Goal: Task Accomplishment & Management: Use online tool/utility

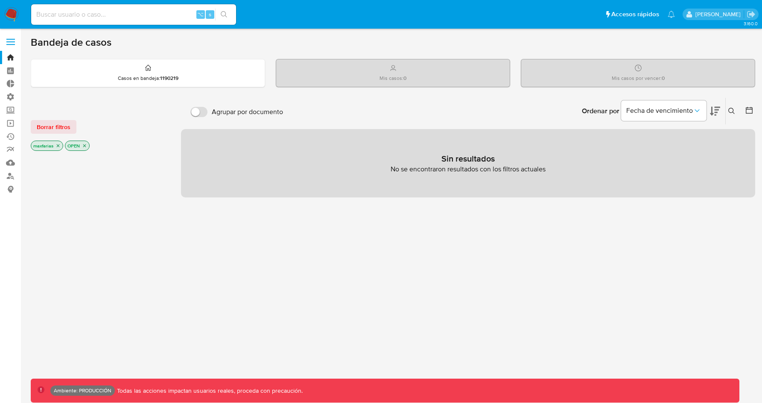
click at [15, 14] on img at bounding box center [11, 14] width 15 height 15
click at [132, 75] on p "Casos en bandeja : 1190219" at bounding box center [148, 78] width 61 height 7
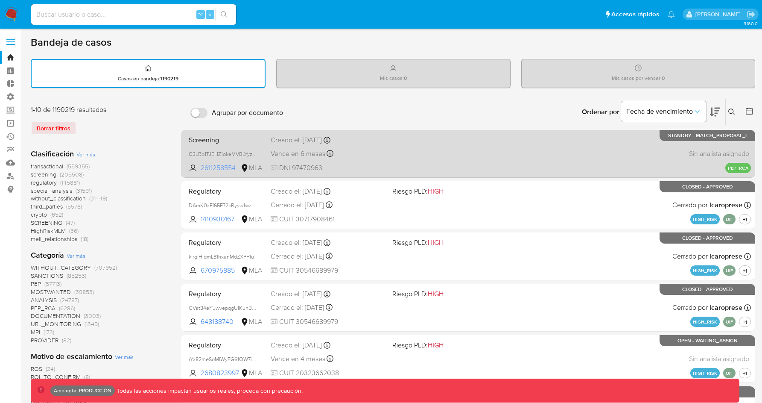
click at [229, 166] on span "2611258554" at bounding box center [220, 167] width 38 height 9
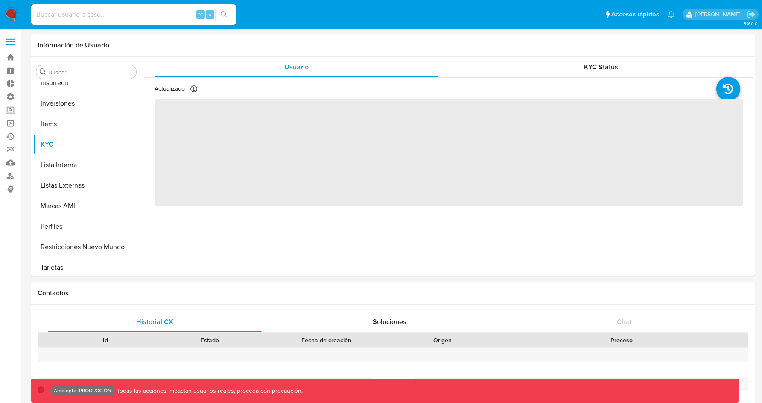
scroll to position [402, 0]
select select "10"
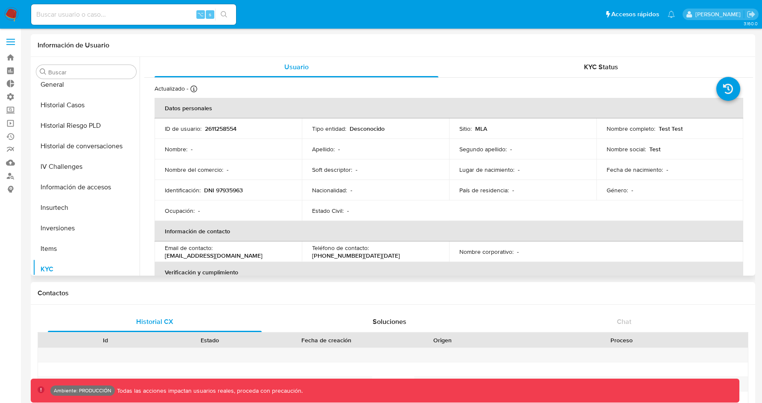
scroll to position [243, 0]
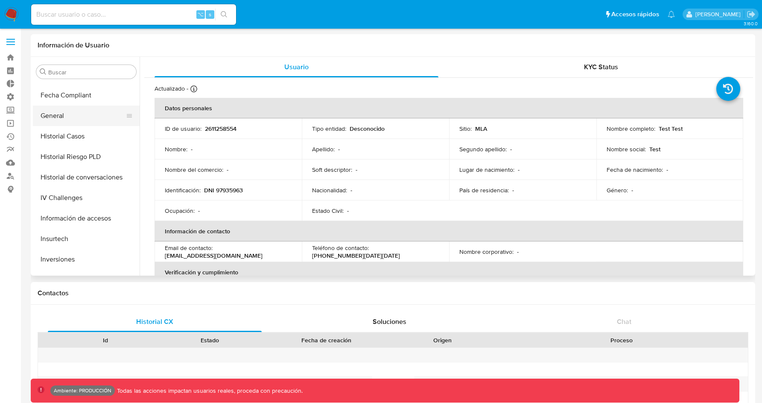
click at [52, 121] on button "General" at bounding box center [83, 116] width 100 height 21
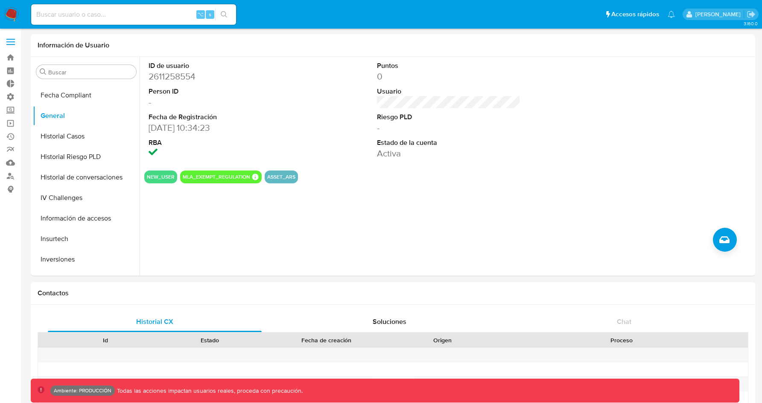
click at [15, 11] on img at bounding box center [11, 14] width 15 height 15
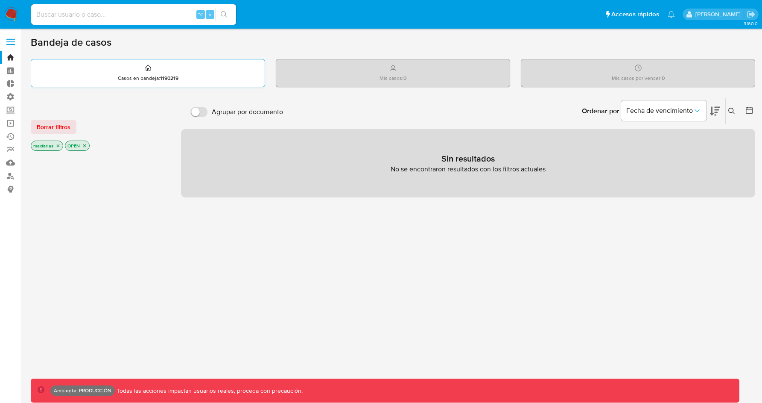
click at [123, 61] on div "Casos en bandeja : 1190219" at bounding box center [148, 72] width 234 height 27
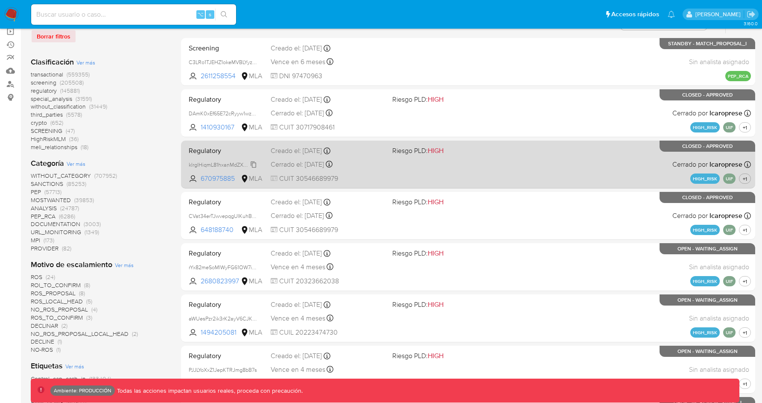
scroll to position [237, 0]
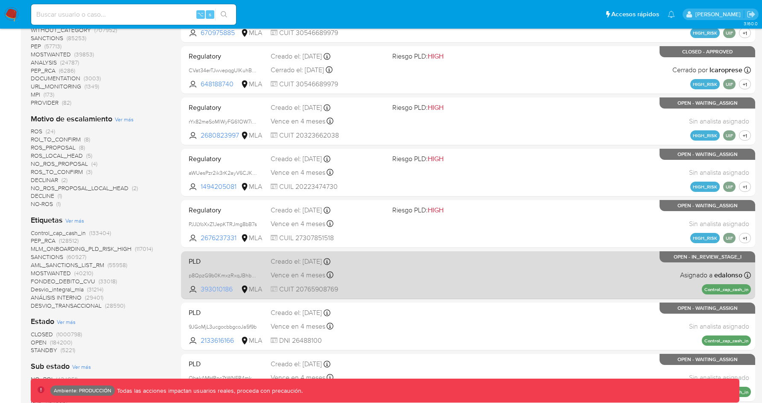
click at [222, 289] on span "393010186" at bounding box center [220, 288] width 38 height 9
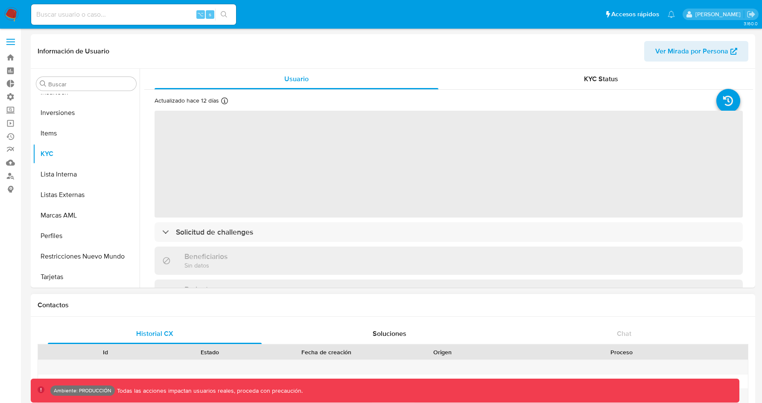
scroll to position [402, 0]
select select "10"
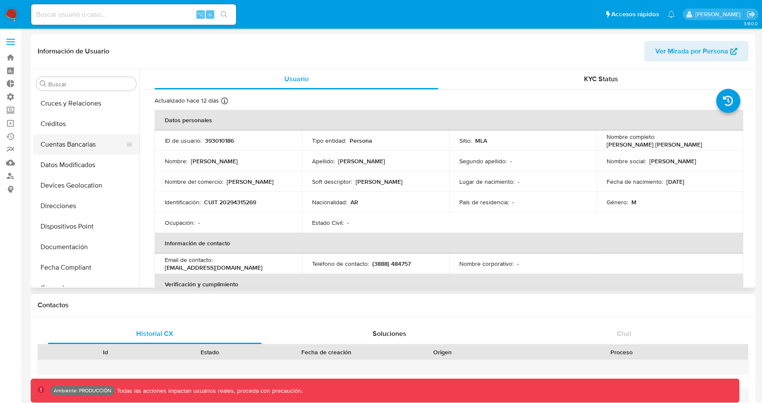
scroll to position [256, 0]
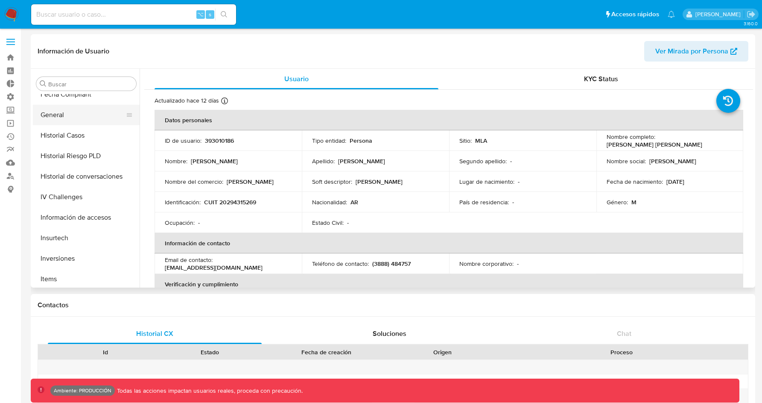
click at [62, 120] on button "General" at bounding box center [83, 115] width 100 height 21
